Goal: Navigation & Orientation: Understand site structure

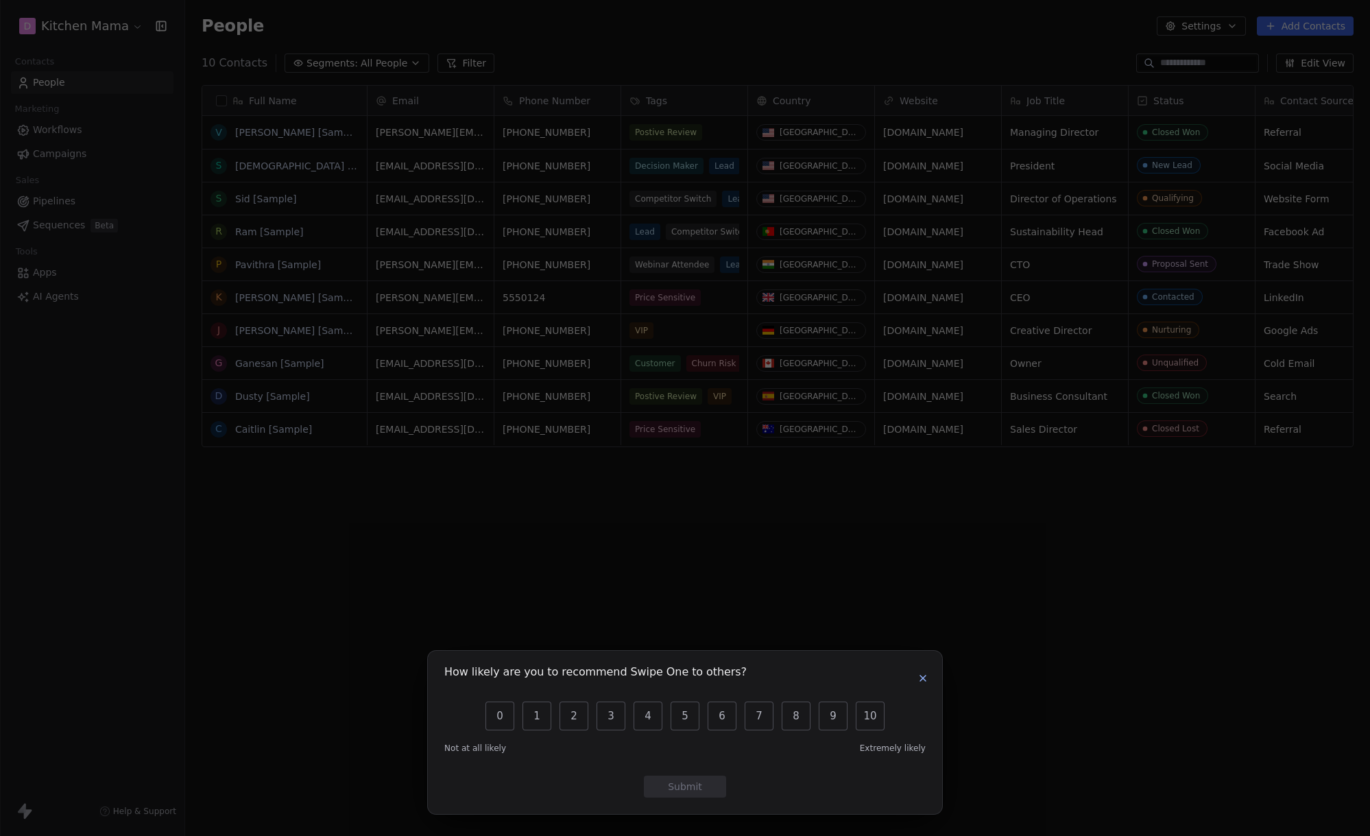
scroll to position [725, 1174]
click at [929, 677] on button "button" at bounding box center [923, 678] width 16 height 16
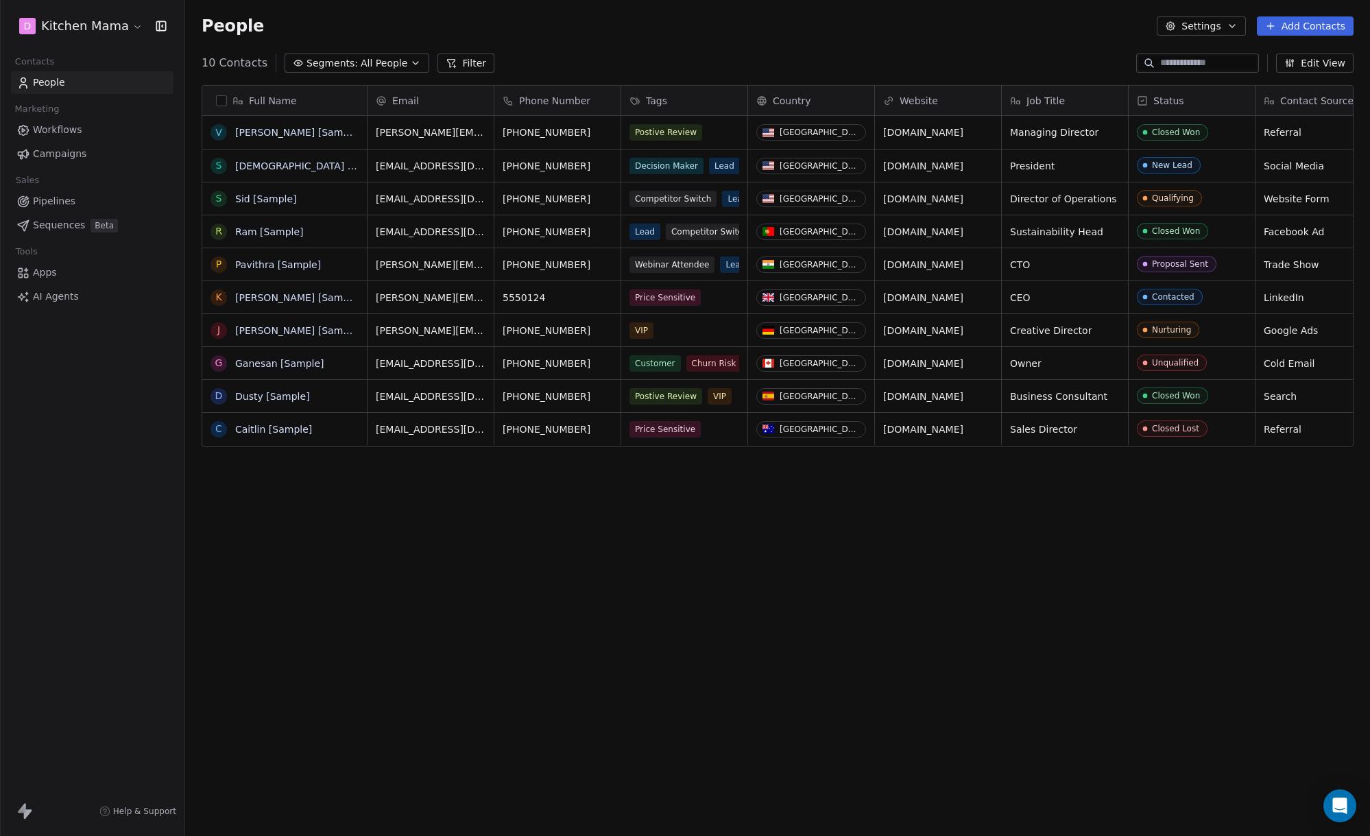
click at [599, 554] on div "Full Name V [PERSON_NAME] [Sample] S [PERSON_NAME] [Sample] S [PERSON_NAME] [Sa…" at bounding box center [777, 442] width 1185 height 736
click at [67, 131] on span "Workflows" at bounding box center [57, 130] width 49 height 14
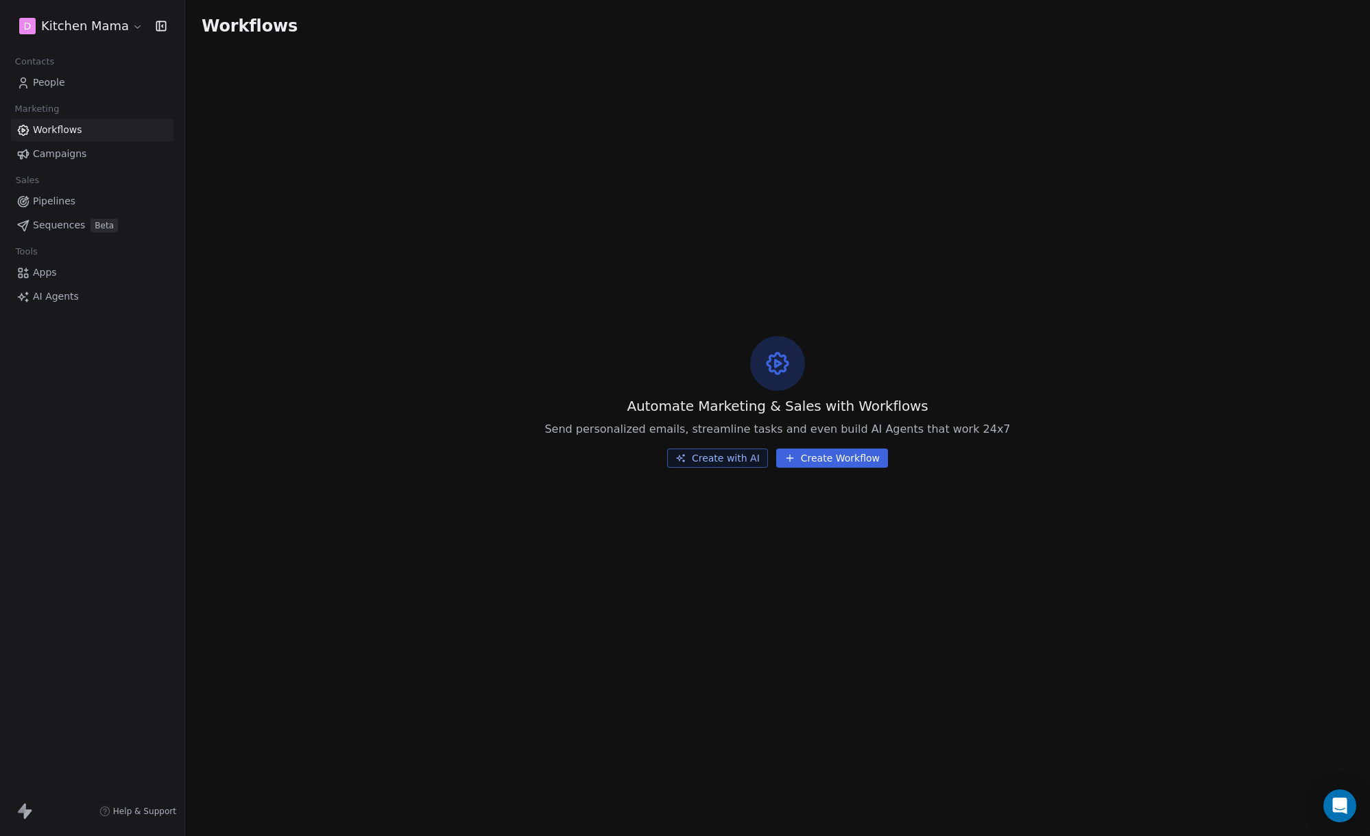
click at [67, 152] on span "Campaigns" at bounding box center [59, 154] width 53 height 14
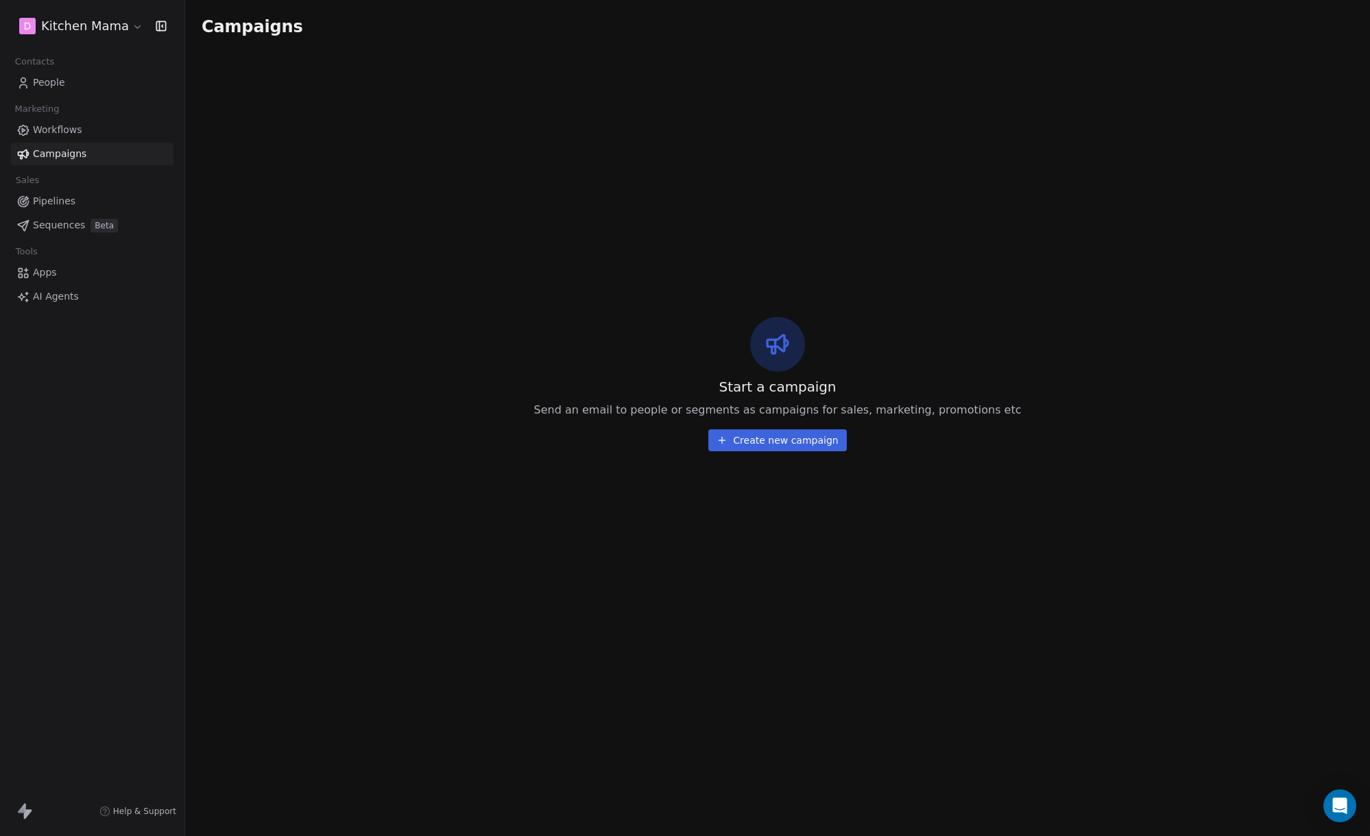
click at [56, 202] on span "Pipelines" at bounding box center [54, 201] width 43 height 14
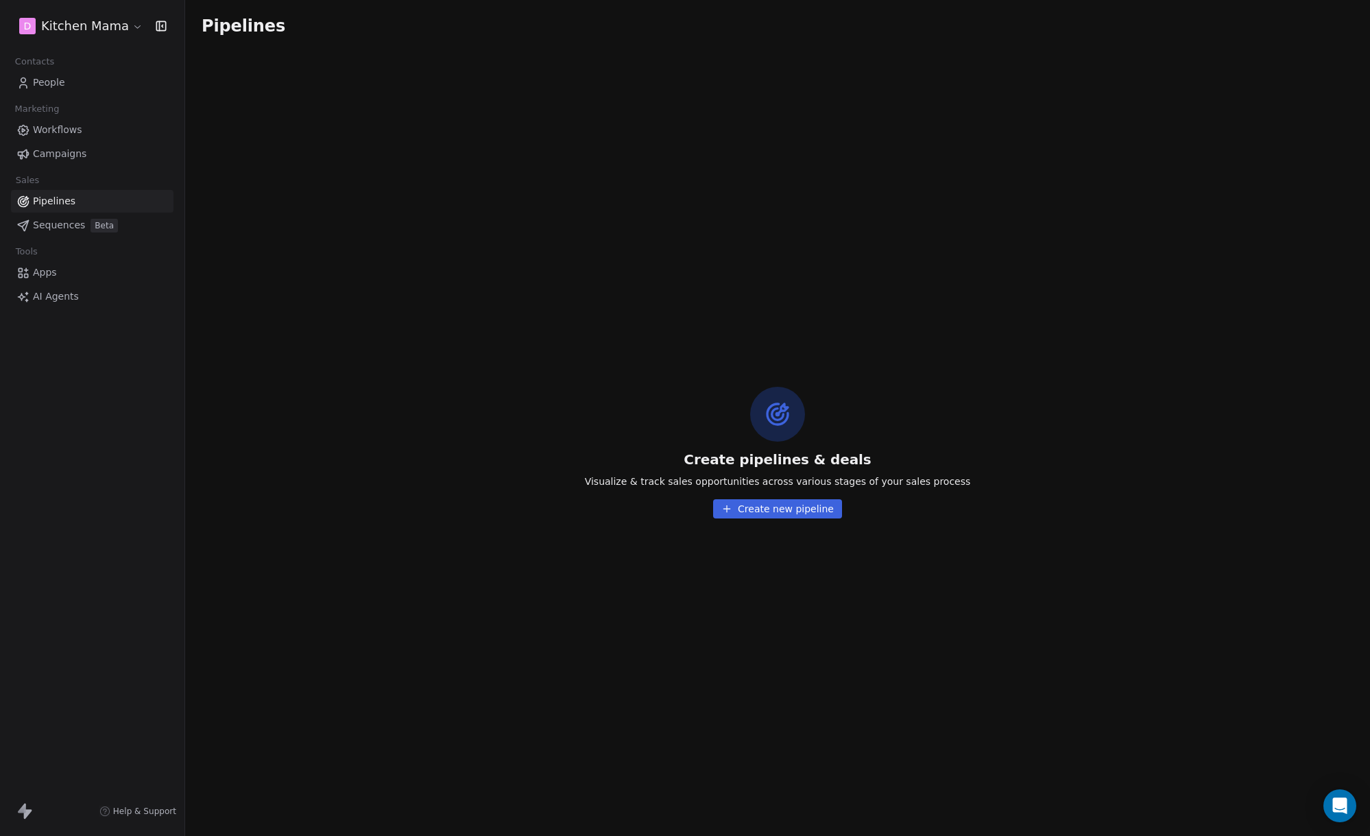
click at [64, 227] on span "Sequences" at bounding box center [59, 225] width 52 height 14
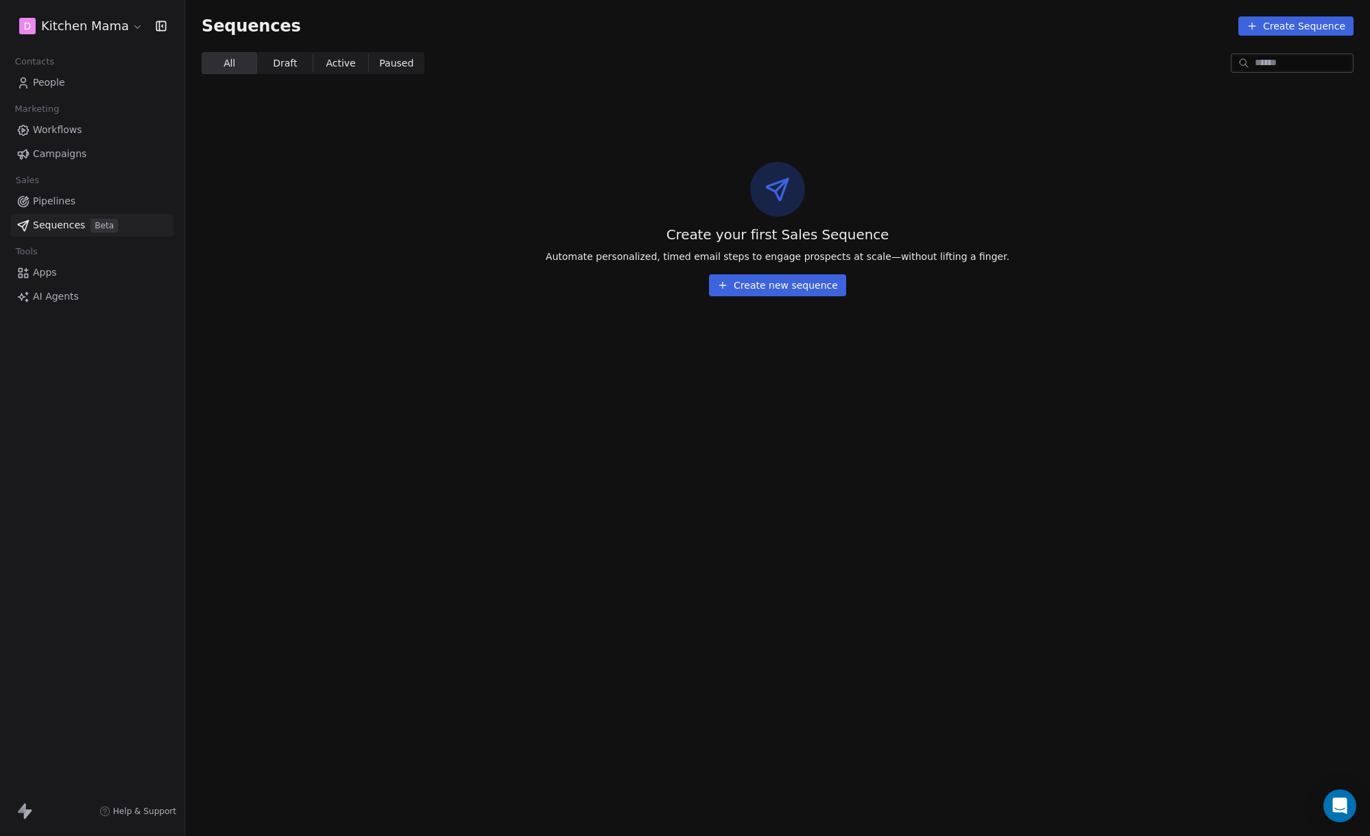
click at [53, 276] on span "Apps" at bounding box center [45, 272] width 24 height 14
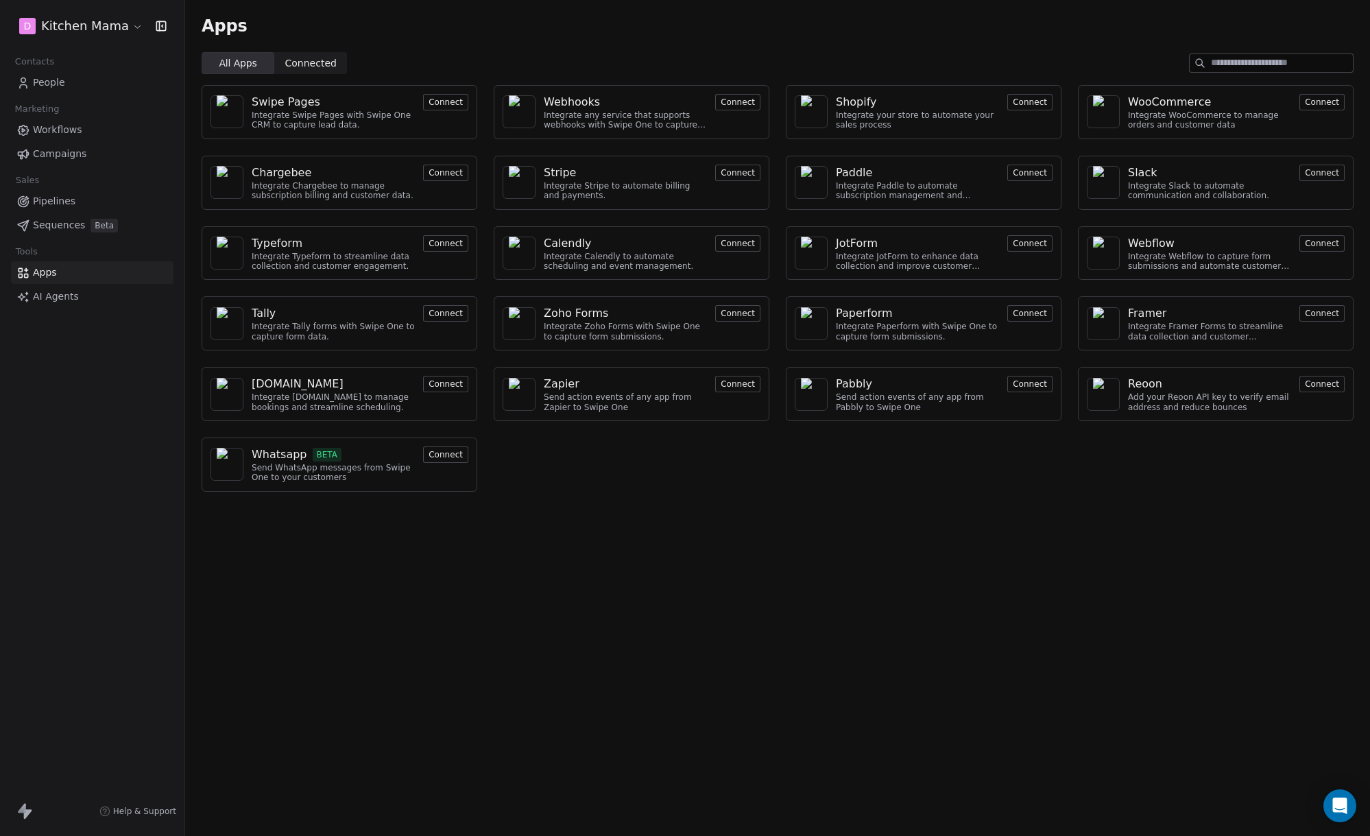
click at [82, 304] on link "AI Agents" at bounding box center [92, 296] width 163 height 23
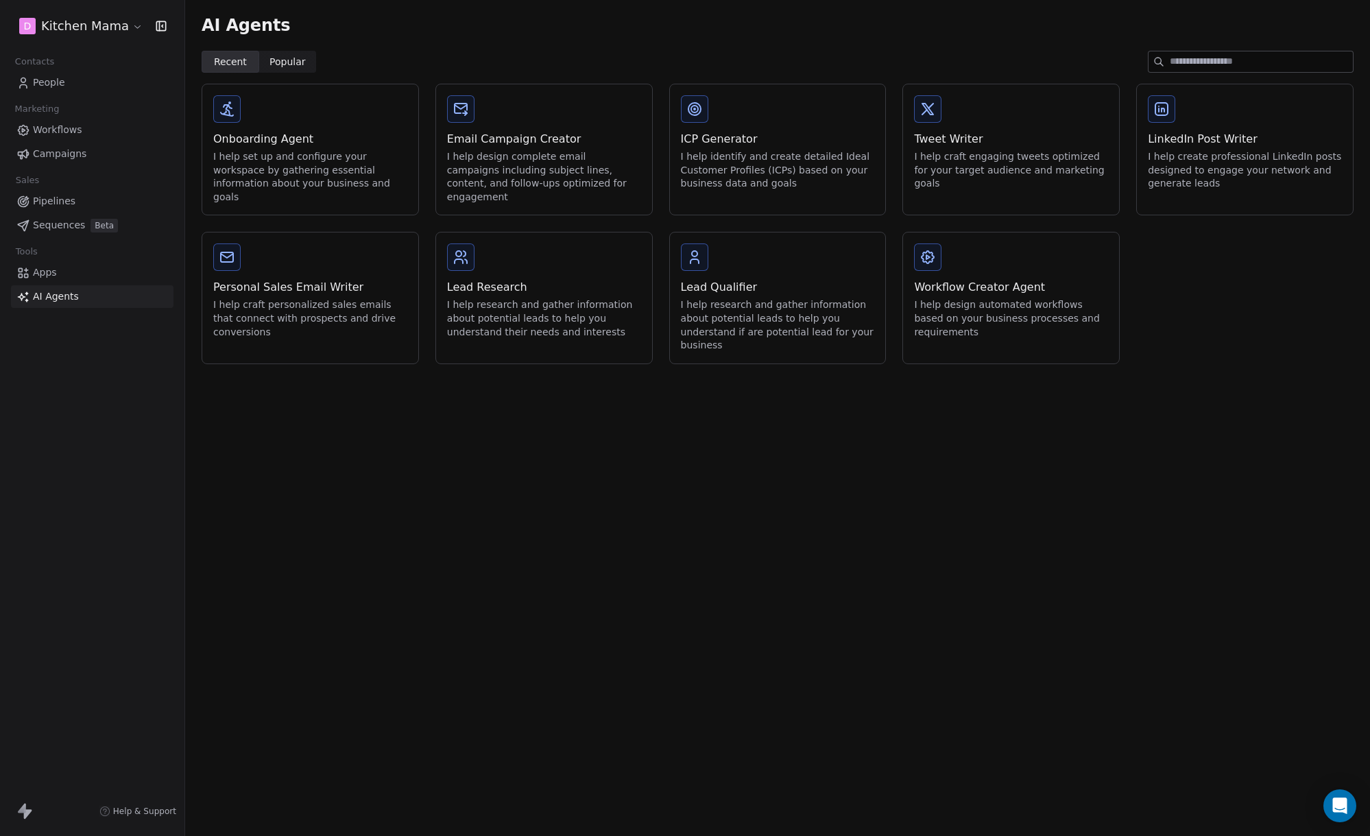
click at [59, 84] on span "People" at bounding box center [49, 82] width 32 height 14
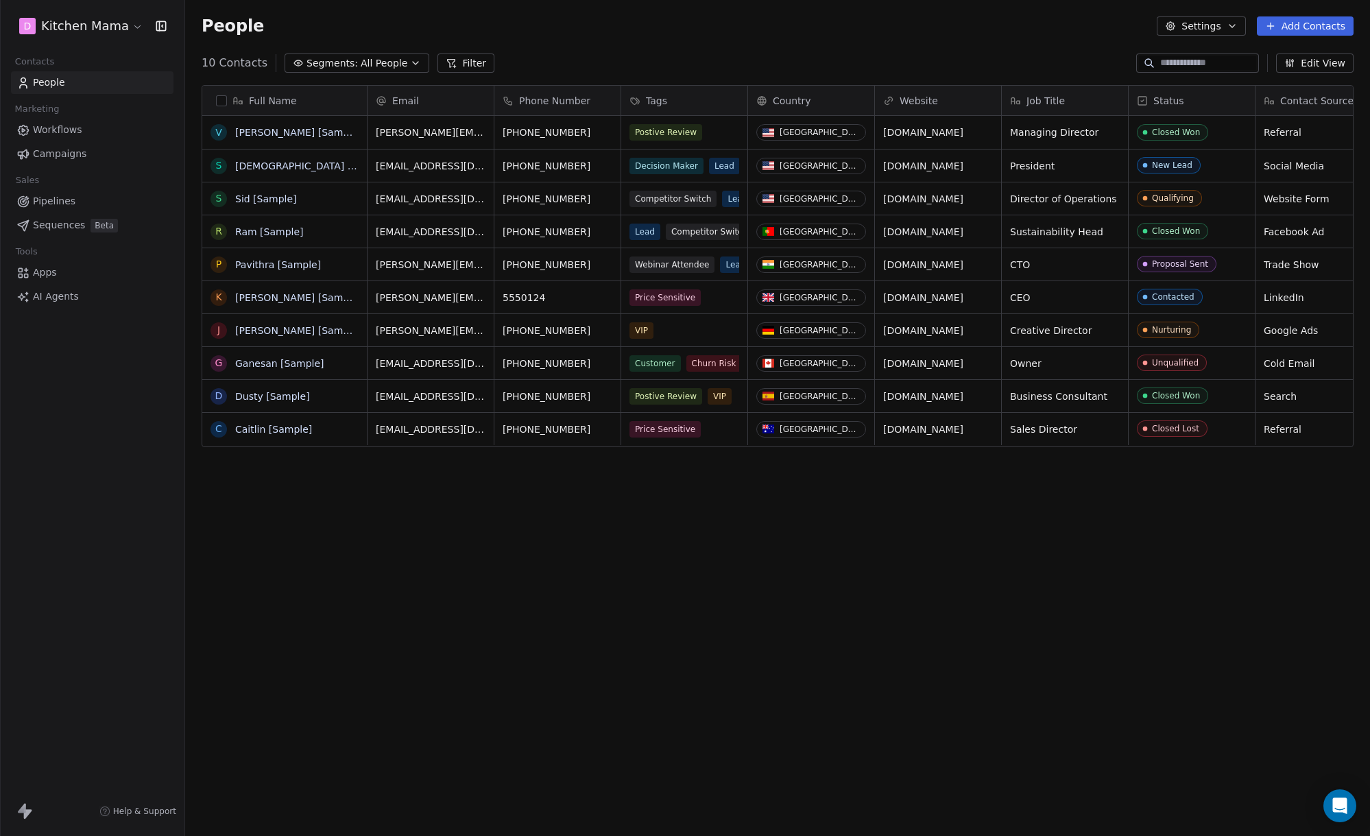
scroll to position [725, 1174]
click at [1209, 27] on button "Settings" at bounding box center [1201, 25] width 88 height 19
